Goal: Check status: Check status

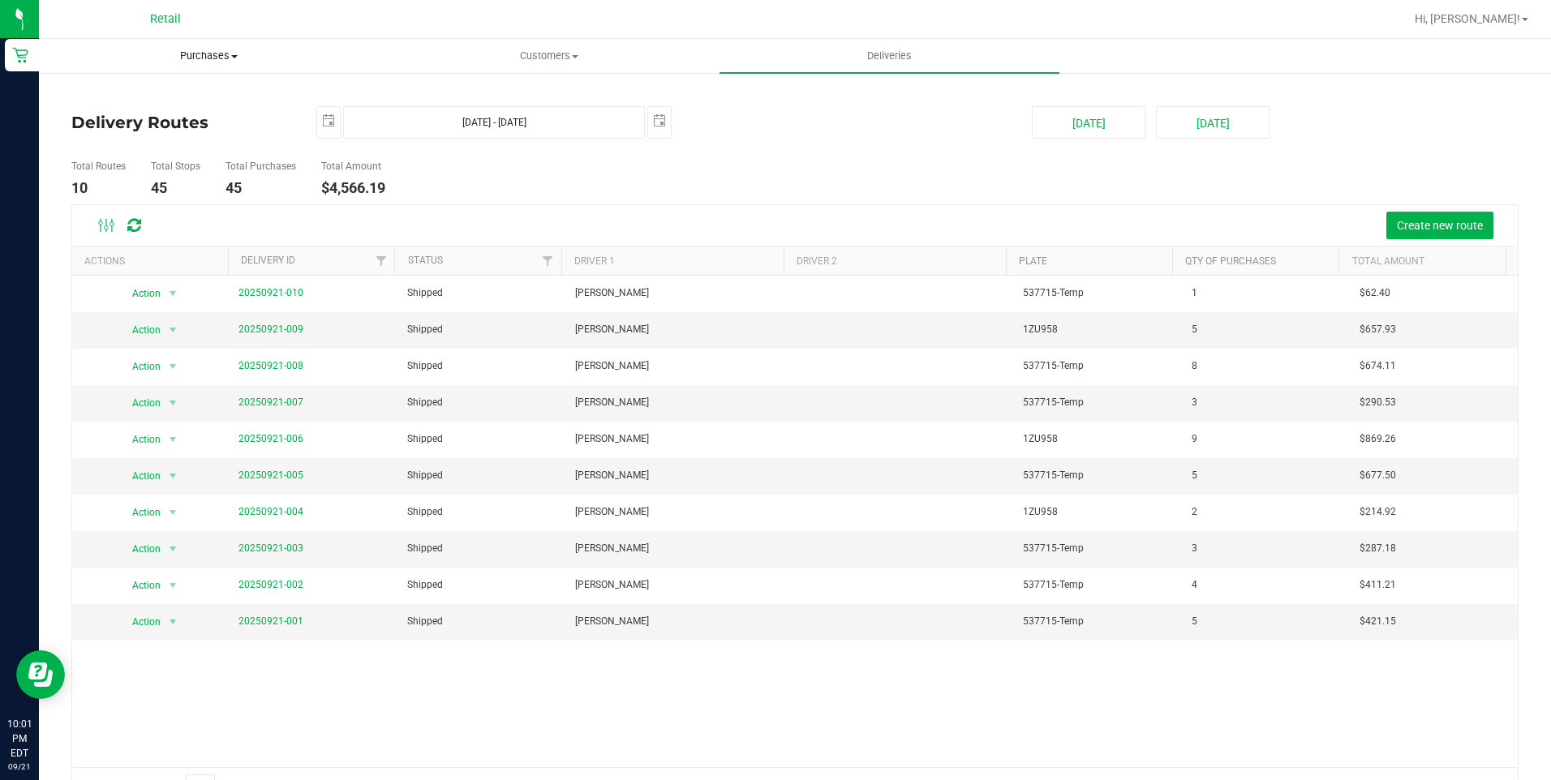
click at [235, 62] on span "Purchases" at bounding box center [209, 56] width 338 height 15
click at [144, 133] on span "All purchases" at bounding box center [96, 137] width 115 height 14
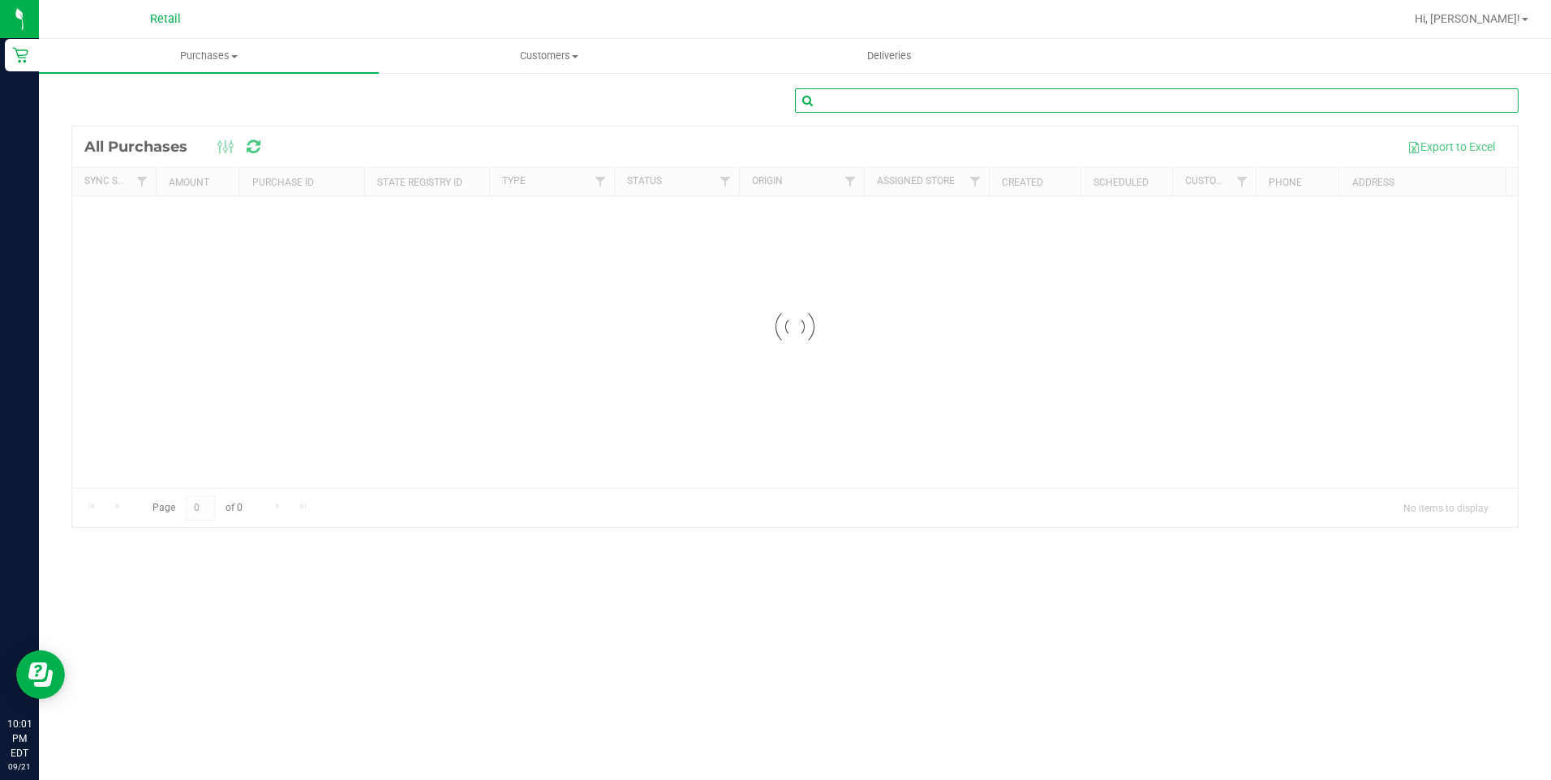
click at [912, 101] on input "text" at bounding box center [1156, 100] width 723 height 24
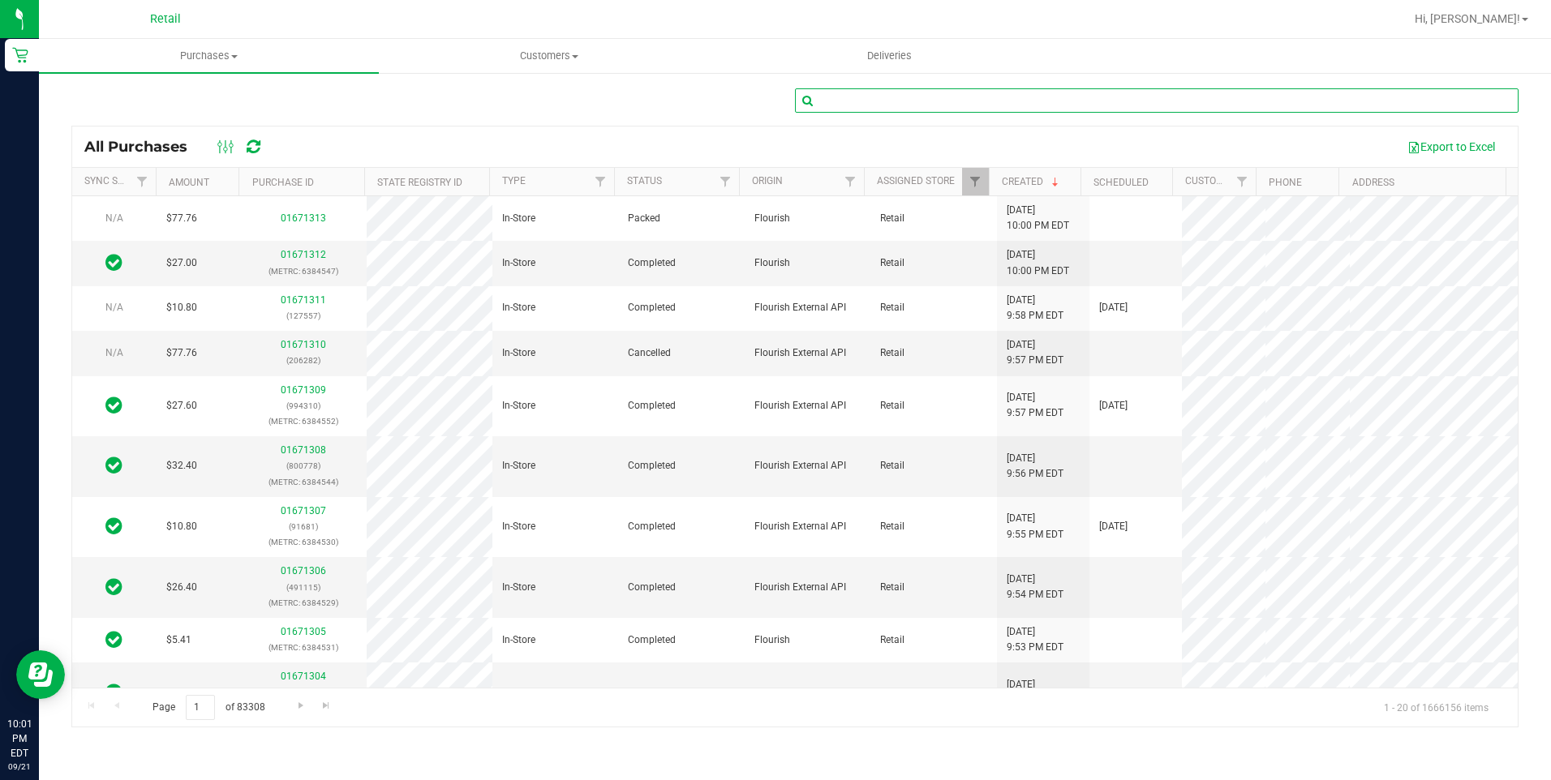
click at [842, 112] on input "text" at bounding box center [1156, 100] width 723 height 24
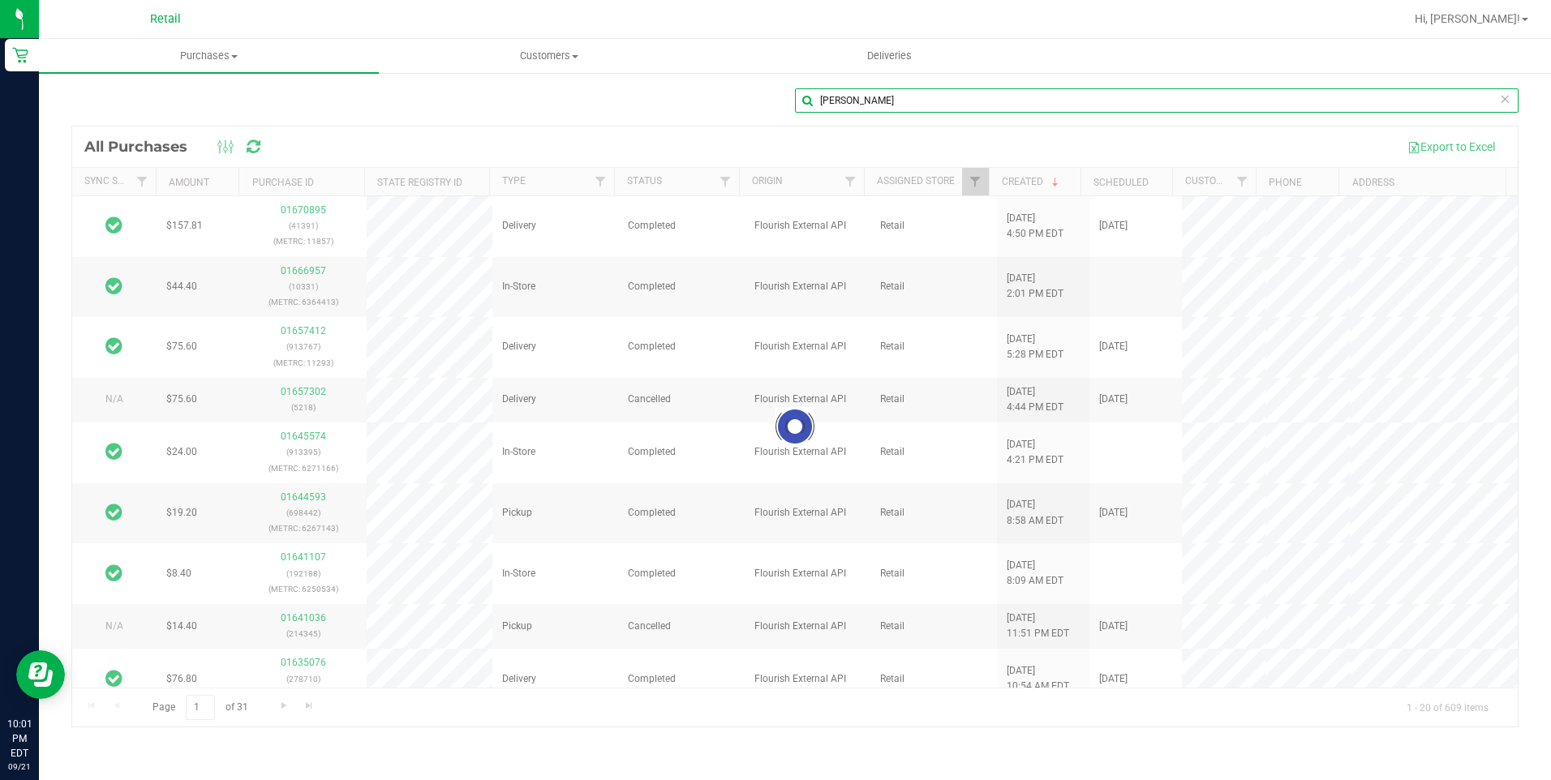
type input "[PERSON_NAME]"
